Goal: Transaction & Acquisition: Download file/media

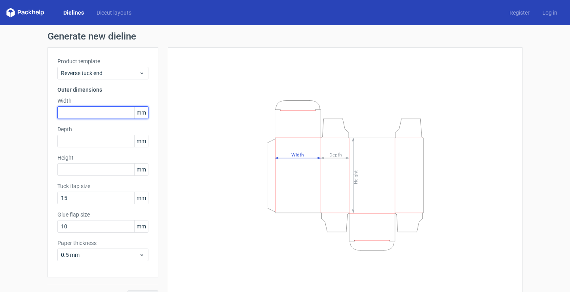
click at [96, 113] on input "text" at bounding box center [102, 112] width 91 height 13
drag, startPoint x: 101, startPoint y: 115, endPoint x: 88, endPoint y: 114, distance: 12.7
click at [88, 114] on input "text" at bounding box center [102, 112] width 91 height 13
type input "65"
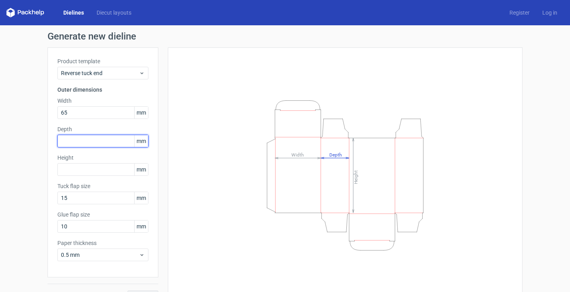
click at [87, 141] on input "text" at bounding box center [102, 141] width 91 height 13
click at [91, 167] on input "text" at bounding box center [102, 169] width 91 height 13
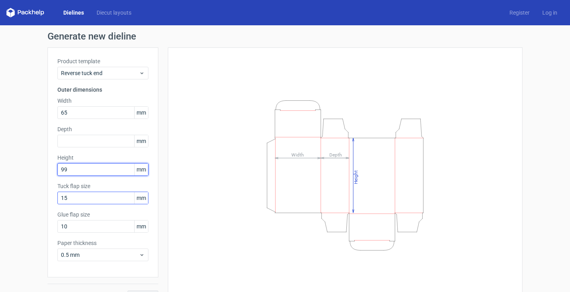
type input "99"
click at [94, 198] on input "15" at bounding box center [102, 198] width 91 height 13
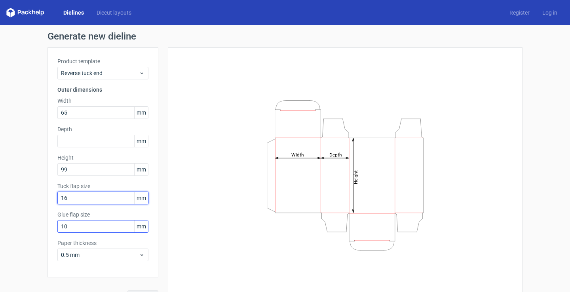
type input "16"
click at [69, 225] on input "10" at bounding box center [102, 226] width 91 height 13
drag, startPoint x: 72, startPoint y: 229, endPoint x: 48, endPoint y: 230, distance: 23.8
click at [48, 230] on div "Product template Reverse tuck end Outer dimensions Width 65 mm Depth mm Height …" at bounding box center [102, 162] width 111 height 230
type input "15"
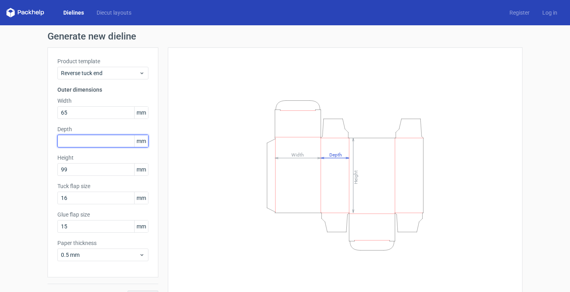
click at [79, 142] on input "text" at bounding box center [102, 141] width 91 height 13
type input "64"
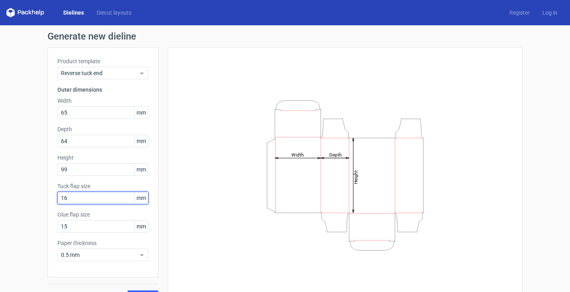
click at [103, 201] on input "16" at bounding box center [102, 198] width 91 height 13
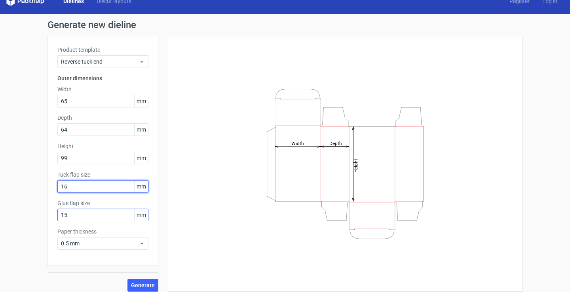
scroll to position [17, 0]
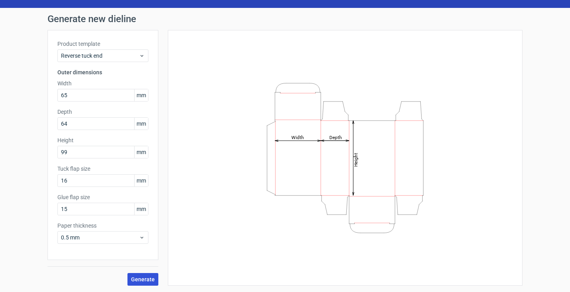
click at [142, 280] on span "Generate" at bounding box center [143, 280] width 24 height 6
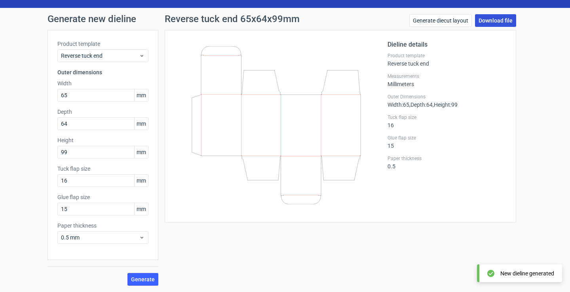
click at [486, 23] on link "Download file" at bounding box center [495, 20] width 41 height 13
